Goal: Information Seeking & Learning: Check status

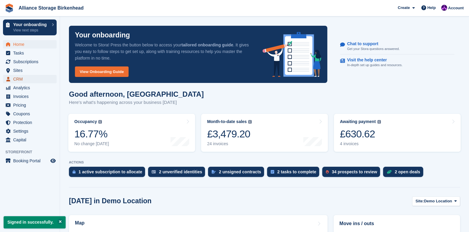
click at [33, 80] on span "CRM" at bounding box center [31, 79] width 36 height 8
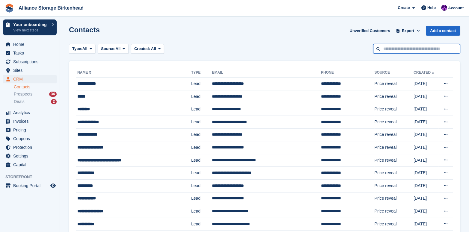
click at [404, 46] on input "text" at bounding box center [416, 49] width 87 height 10
type input "****"
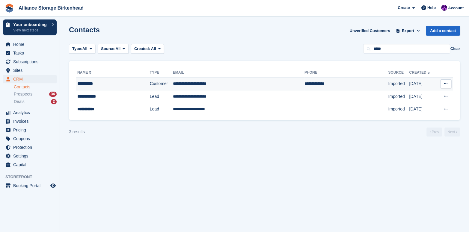
click at [169, 82] on td "Customer" at bounding box center [161, 84] width 23 height 13
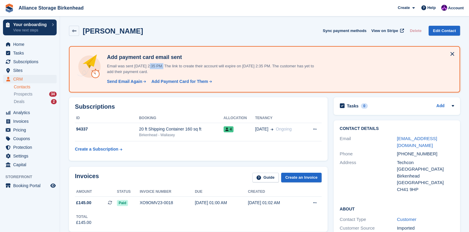
drag, startPoint x: 147, startPoint y: 67, endPoint x: 161, endPoint y: 67, distance: 14.1
click at [161, 67] on p "Email was sent 11 Aug, 2:35 PM. The link to create their account will expire on…" at bounding box center [210, 69] width 210 height 12
click at [160, 34] on div "Alan Perry Sync payment methods View on Stripe Delete Edit Contact" at bounding box center [264, 31] width 391 height 10
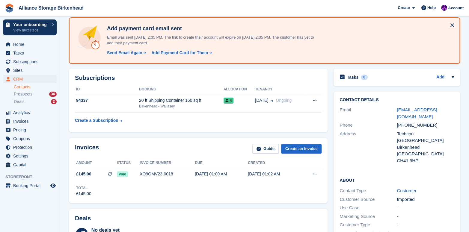
scroll to position [30, 0]
